Goal: Task Accomplishment & Management: Manage account settings

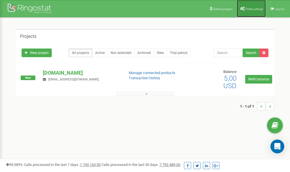
click at [249, 9] on span "Profile settings" at bounding box center [254, 8] width 18 height 3
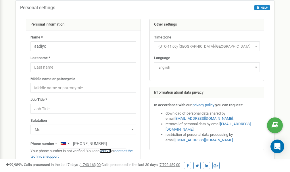
click at [107, 151] on link "verify it" at bounding box center [105, 151] width 12 height 4
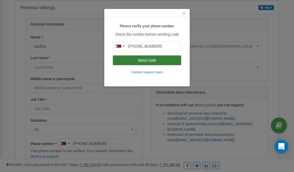
click at [154, 61] on button "Send code" at bounding box center [147, 60] width 68 height 10
